Goal: Complete application form

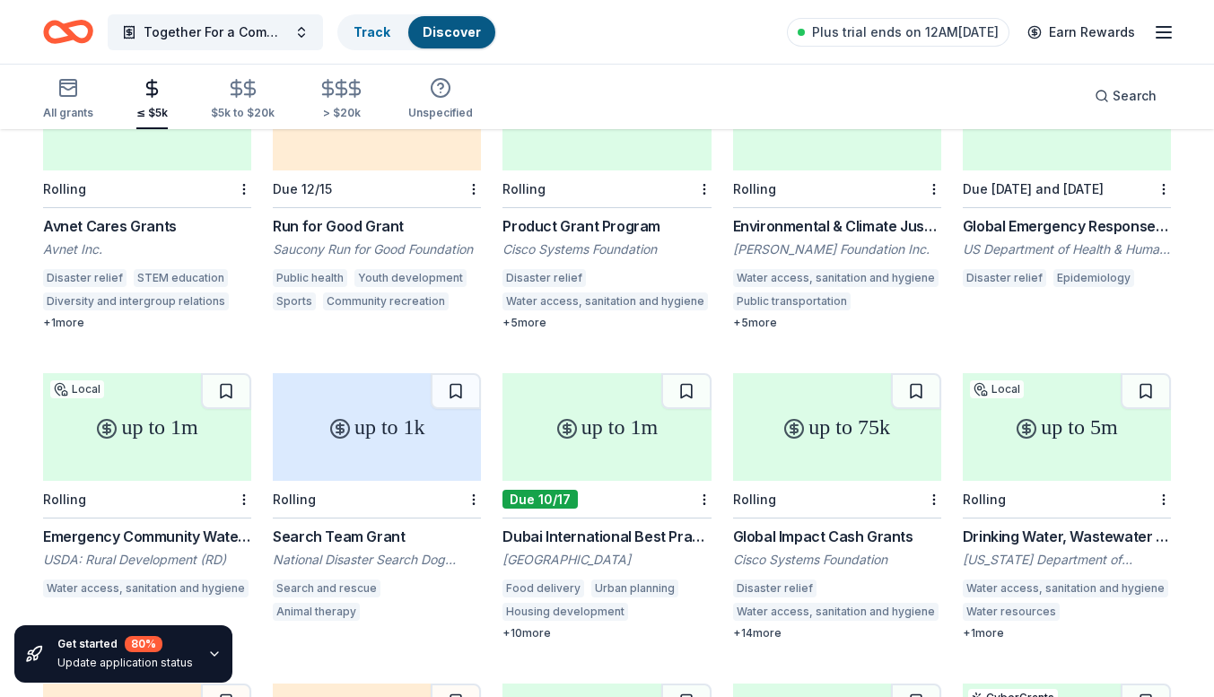
scroll to position [570, 0]
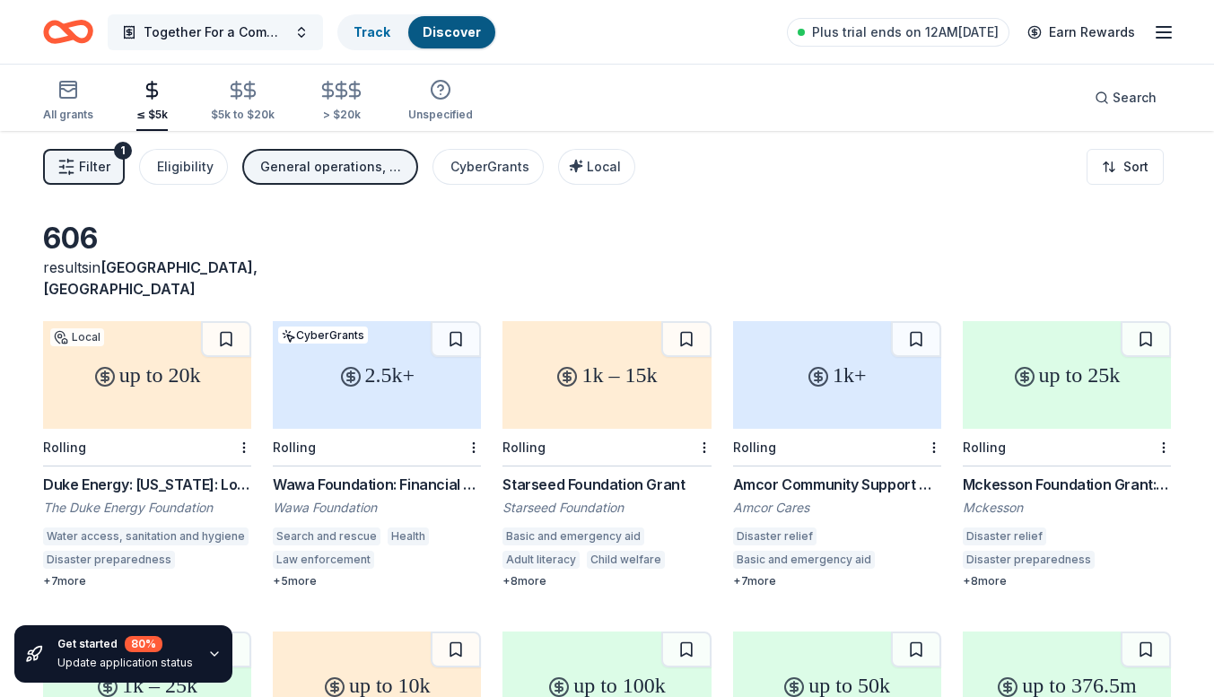
click at [253, 27] on span "Together For a Community Center" at bounding box center [216, 33] width 144 height 22
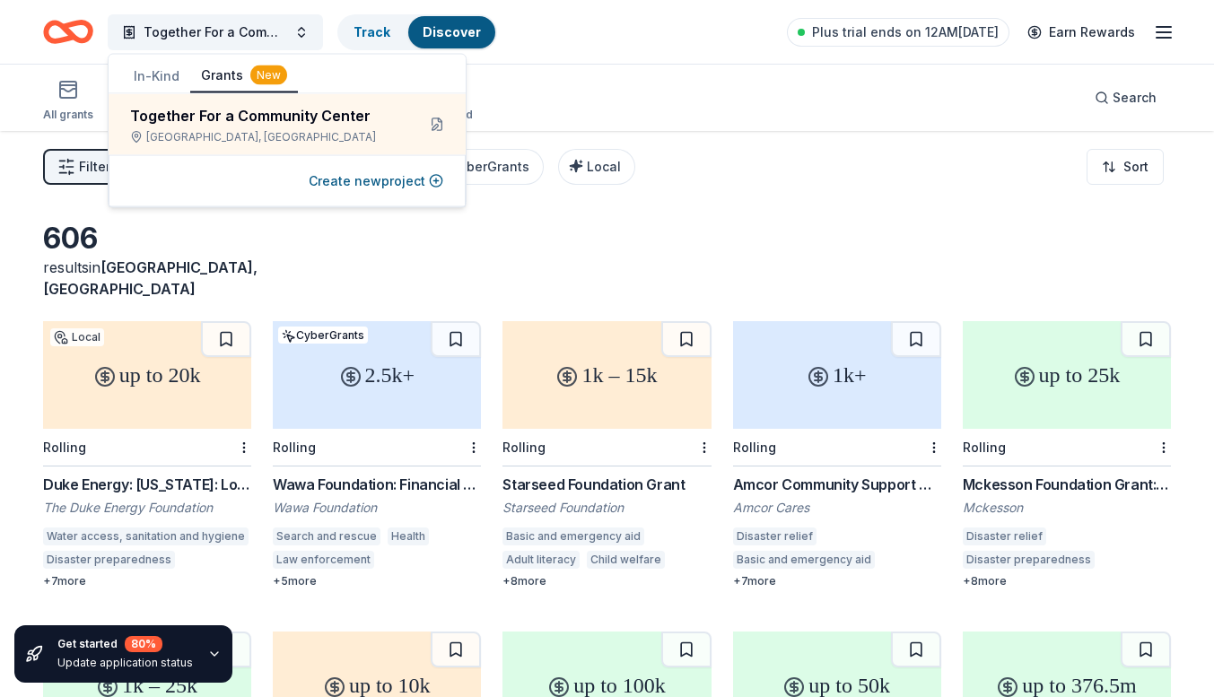
click at [158, 78] on button "In-Kind" at bounding box center [156, 76] width 67 height 32
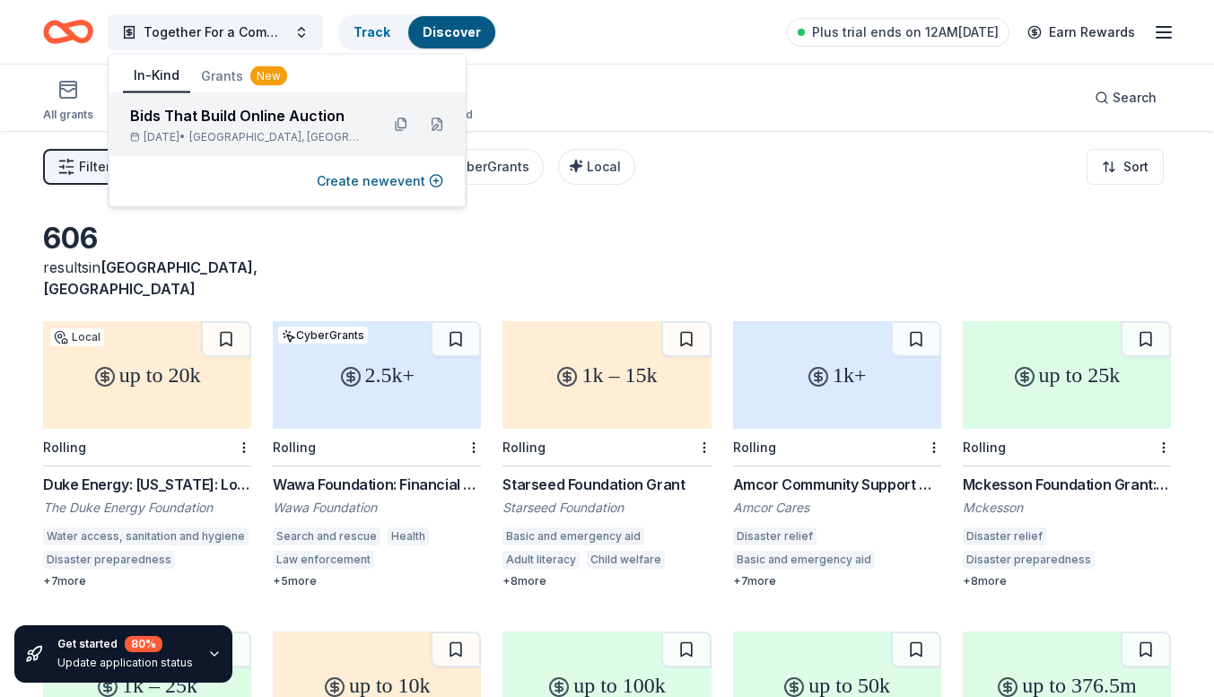
click at [270, 113] on div "Bids That Build Online Auction" at bounding box center [247, 116] width 235 height 22
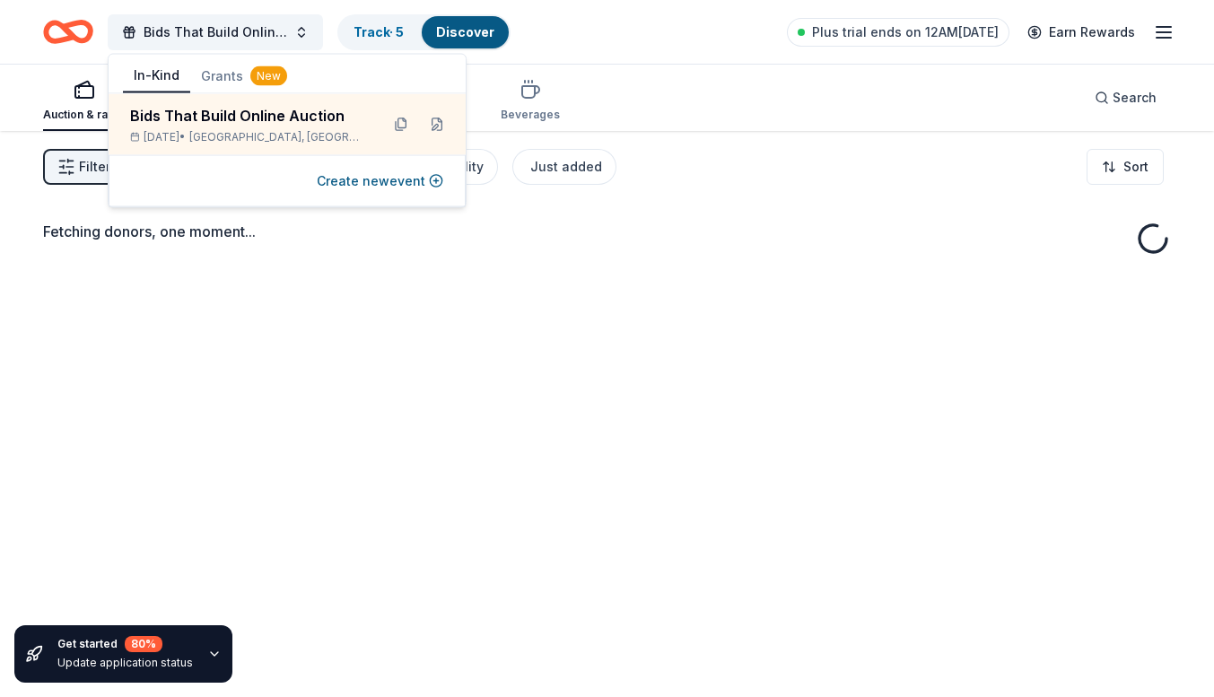
click at [622, 71] on div "Auction & raffle Meals Snacks Desserts Alcohol Beverages Search" at bounding box center [606, 98] width 1127 height 66
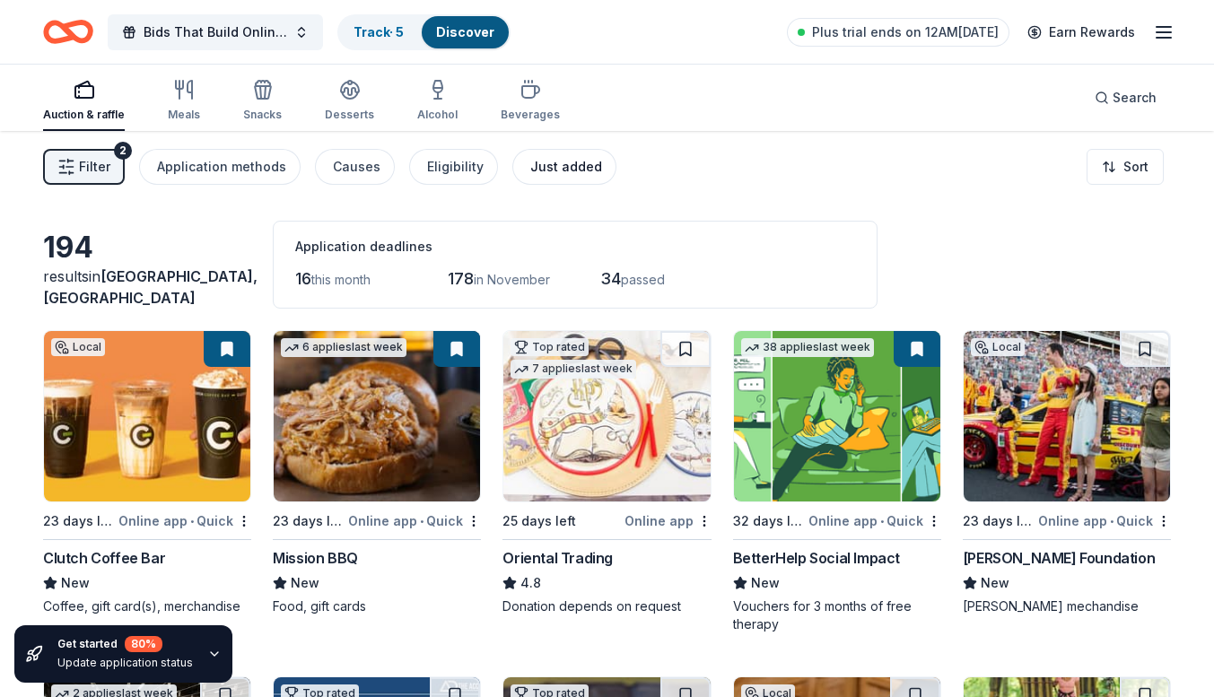
click at [557, 163] on div "Just added" at bounding box center [566, 167] width 72 height 22
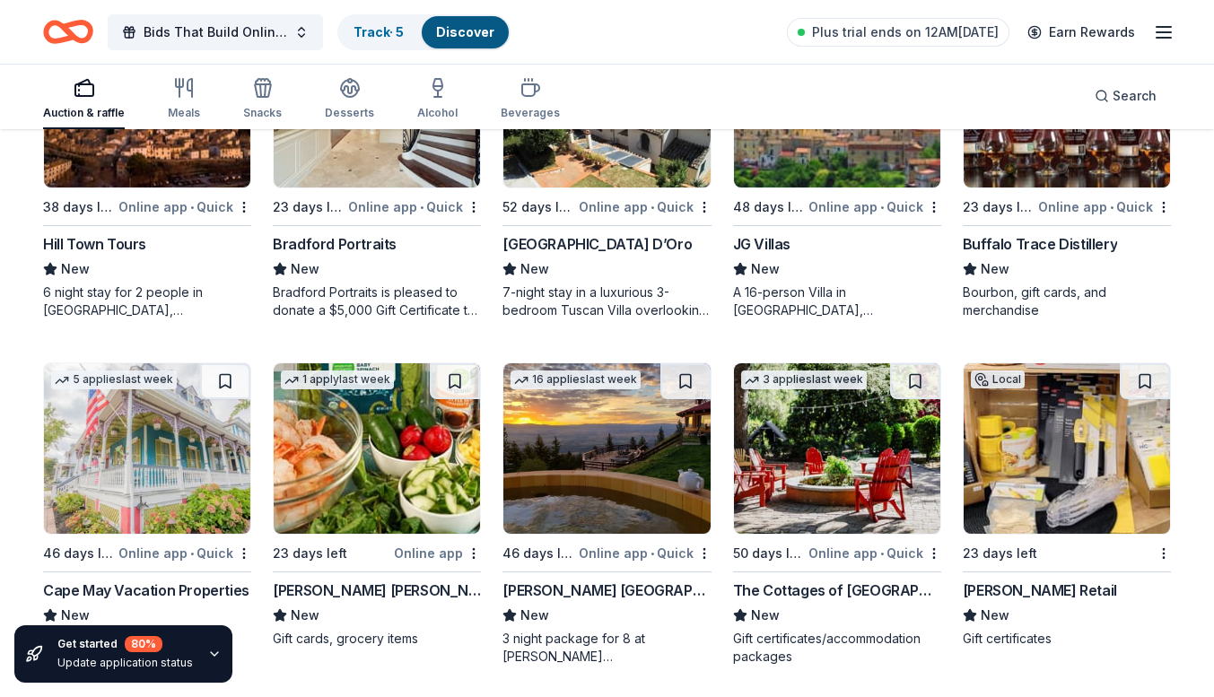
scroll to position [665, 0]
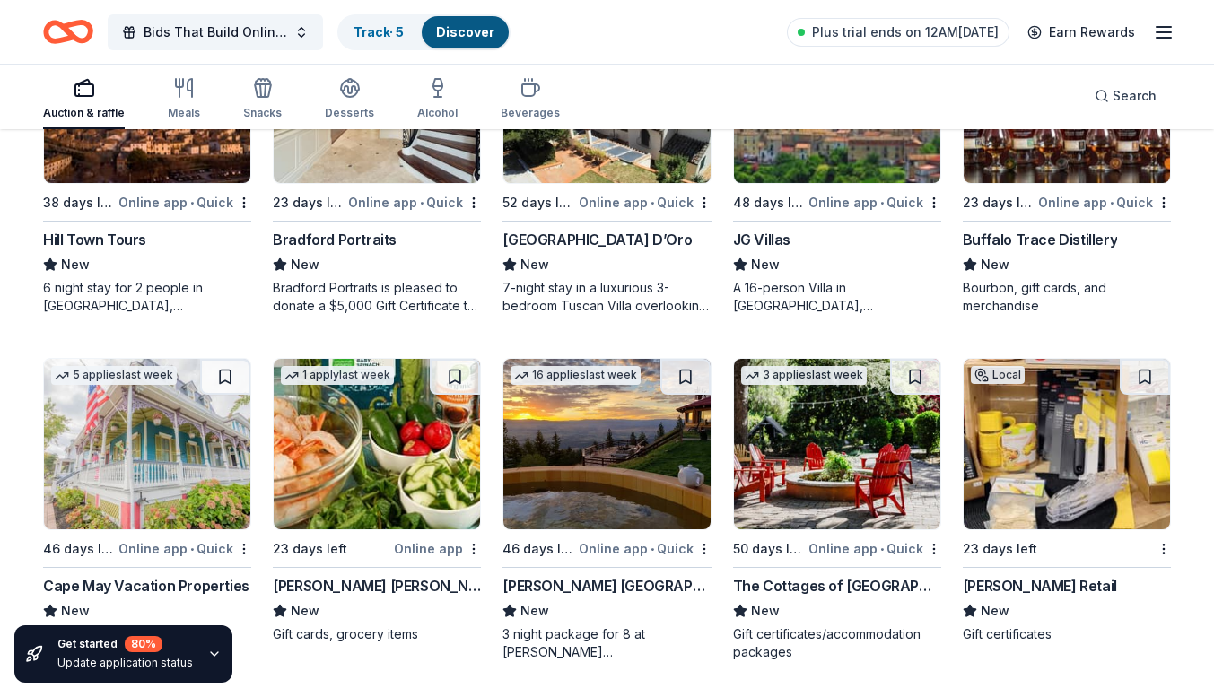
click at [437, 433] on img at bounding box center [377, 444] width 206 height 170
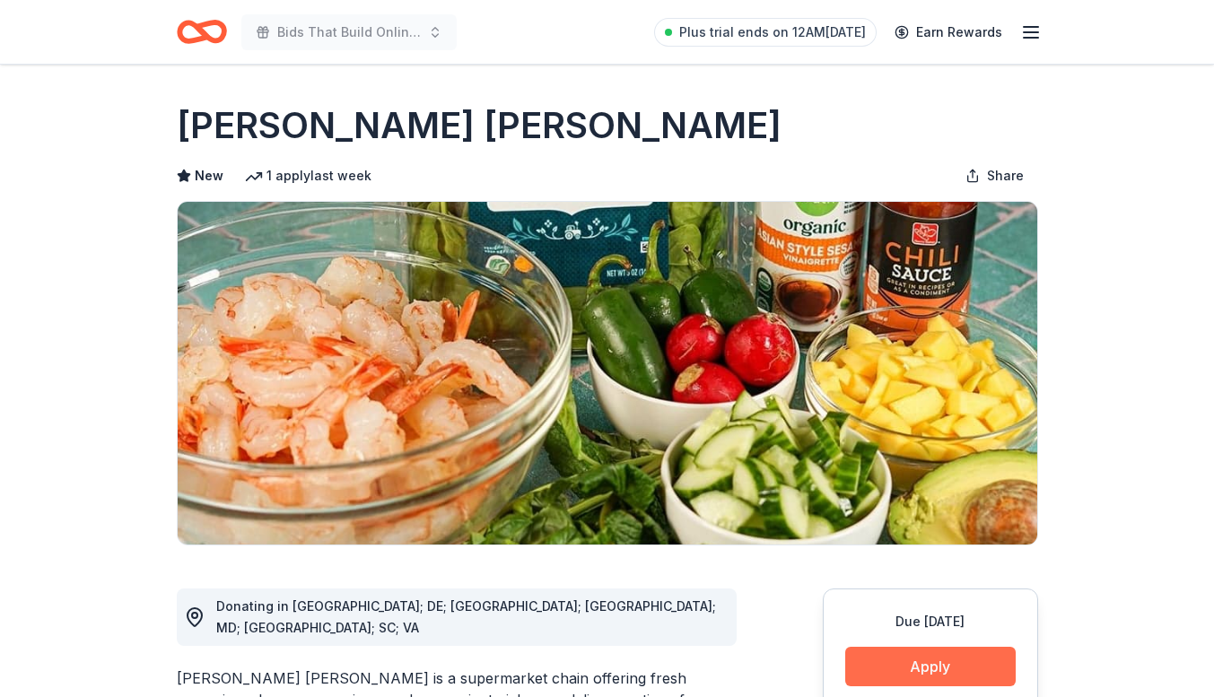
click at [918, 667] on button "Apply" at bounding box center [930, 666] width 170 height 39
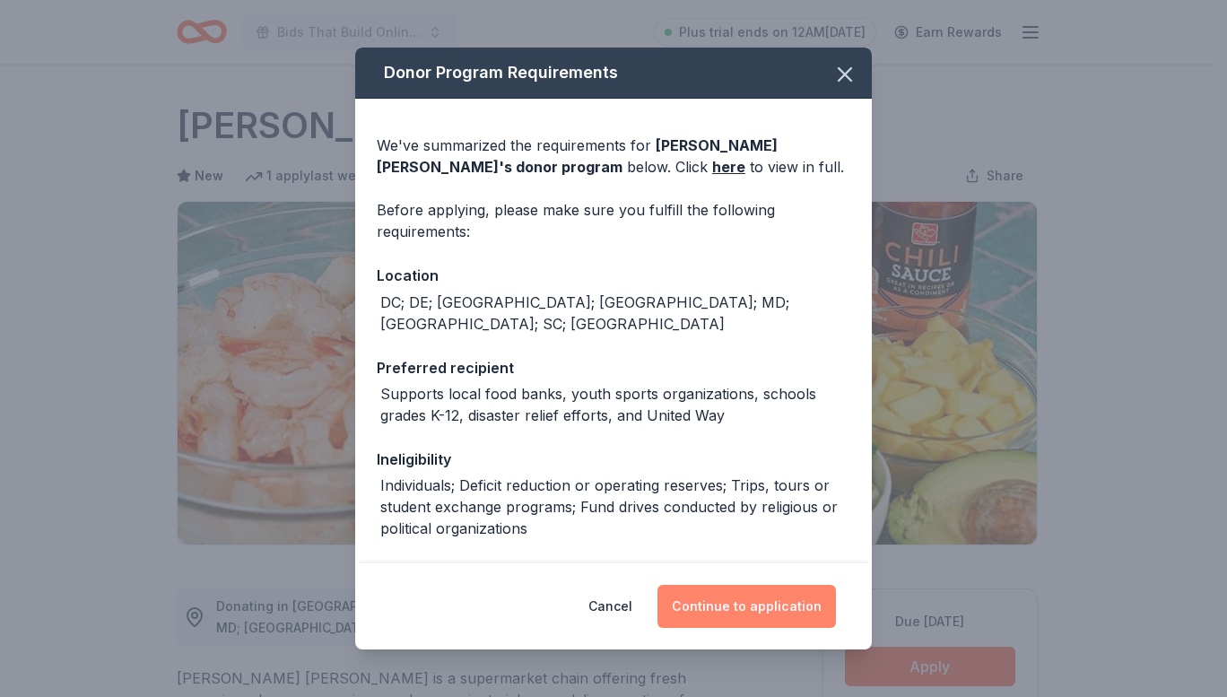
click at [790, 597] on button "Continue to application" at bounding box center [746, 606] width 178 height 43
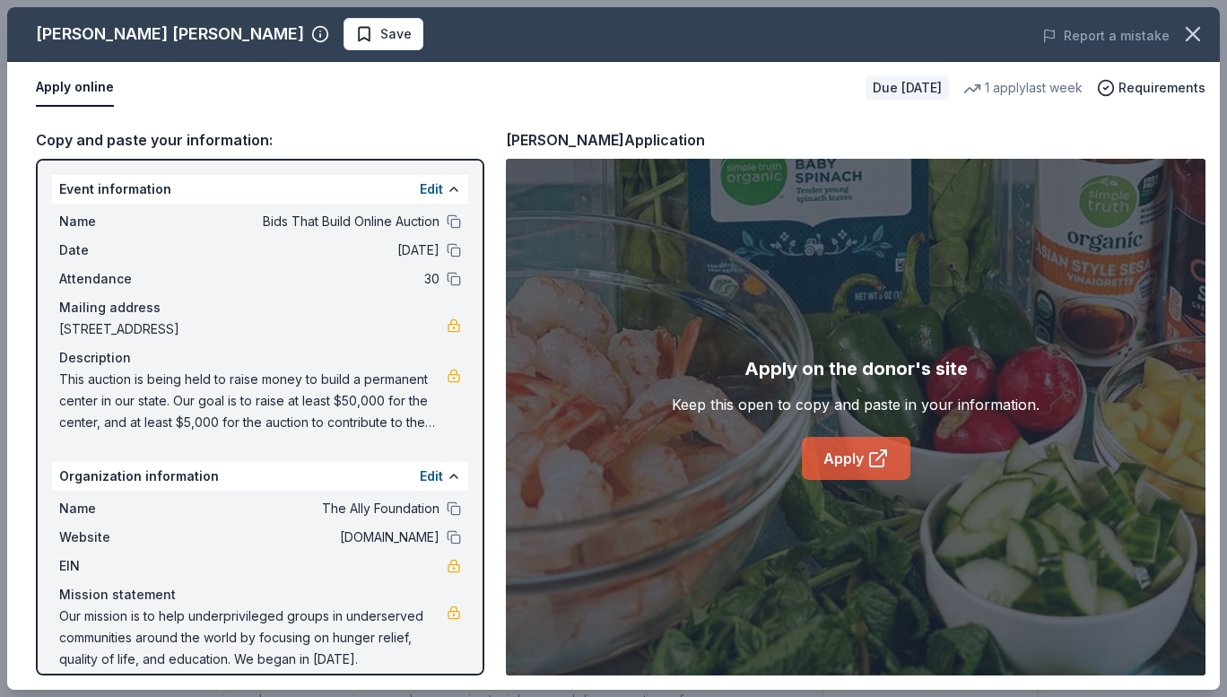
click at [874, 455] on icon at bounding box center [878, 459] width 22 height 22
